Goal: Transaction & Acquisition: Purchase product/service

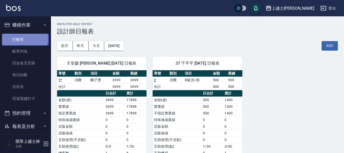
click at [24, 38] on link "打帳單" at bounding box center [25, 40] width 47 height 12
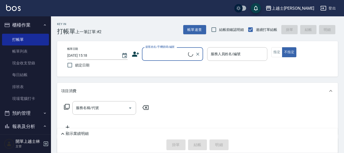
click at [151, 55] on input "顧客姓名/手機號碼/編號" at bounding box center [166, 53] width 44 height 9
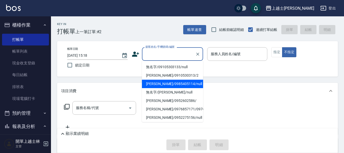
click at [161, 82] on li "[PERSON_NAME]/0985405114/null" at bounding box center [172, 83] width 61 height 8
type input "[PERSON_NAME]/0985405114/null"
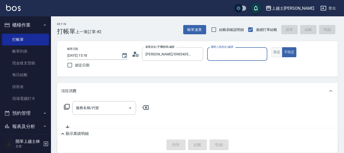
type input "[PERSON_NAME]-8"
click at [272, 56] on button "指定" at bounding box center [276, 52] width 11 height 10
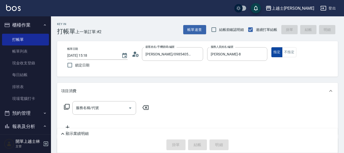
click at [273, 55] on button "指定" at bounding box center [276, 52] width 11 height 10
click at [81, 107] on div "服務名稱/代號 服務名稱/代號" at bounding box center [104, 107] width 64 height 13
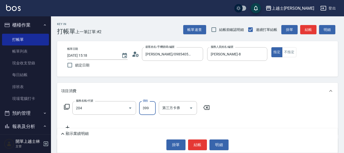
type input "A級洗+剪(204)"
type input "400"
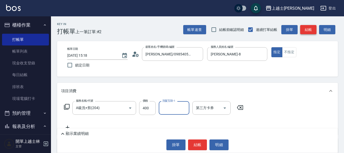
click at [310, 27] on button "結帳" at bounding box center [308, 29] width 16 height 9
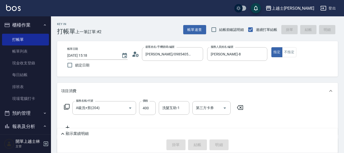
type input "[DATE] 15:19"
